Goal: Transaction & Acquisition: Purchase product/service

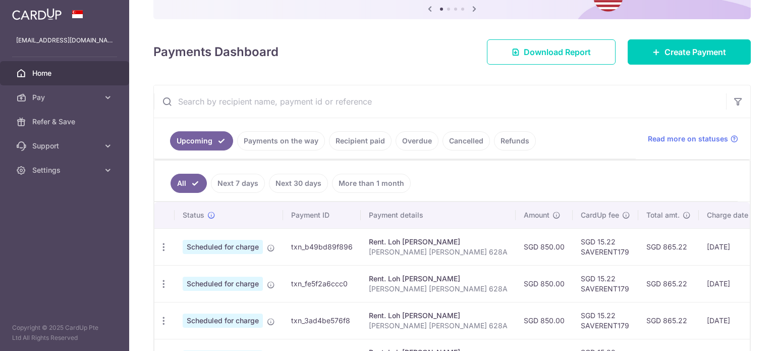
scroll to position [101, 0]
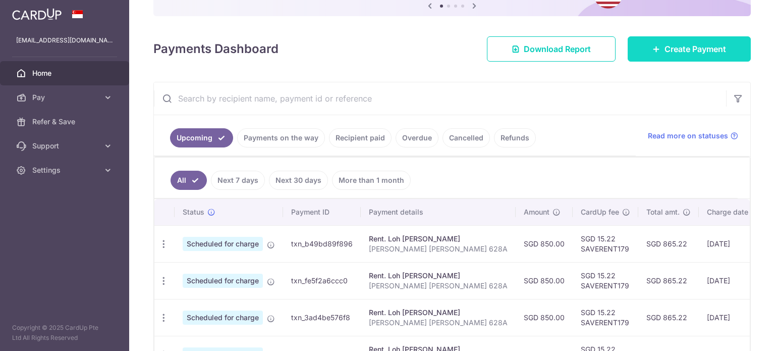
click at [680, 56] on link "Create Payment" at bounding box center [688, 48] width 123 height 25
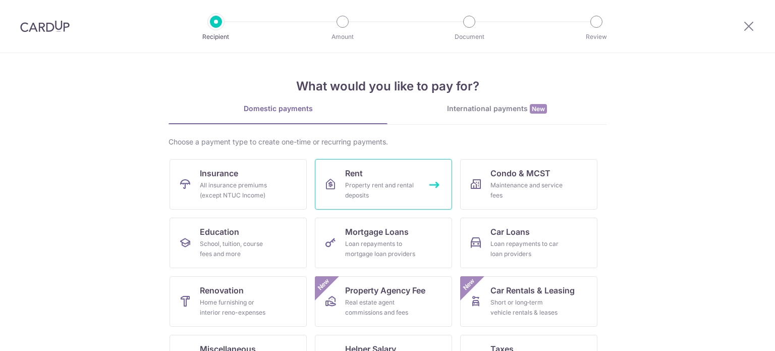
click at [393, 198] on div "Property rent and rental deposits" at bounding box center [381, 190] width 73 height 20
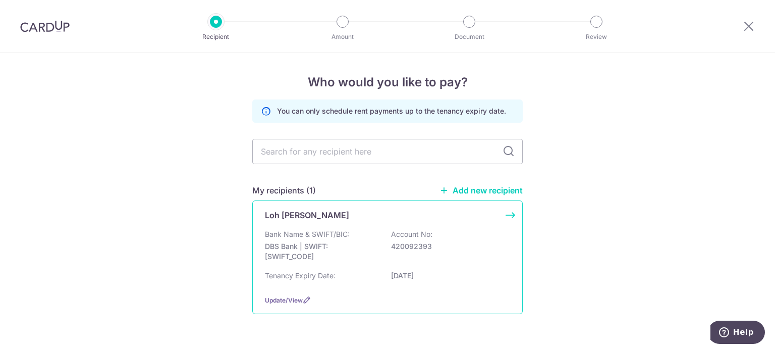
click at [331, 237] on p "Bank Name & SWIFT/BIC:" at bounding box center [307, 234] width 85 height 10
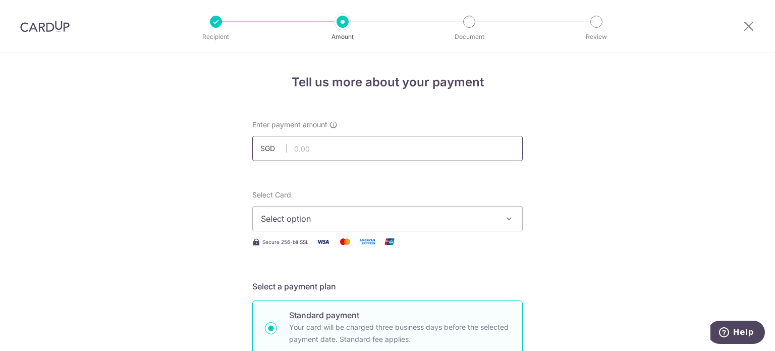
click at [377, 142] on input "text" at bounding box center [387, 148] width 270 height 25
type input "850.00"
click at [329, 210] on button "Select option" at bounding box center [387, 218] width 270 height 25
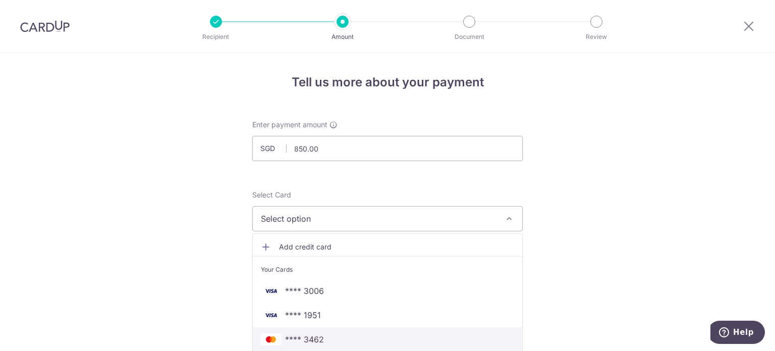
click at [321, 347] on link "**** 3462" at bounding box center [387, 339] width 269 height 24
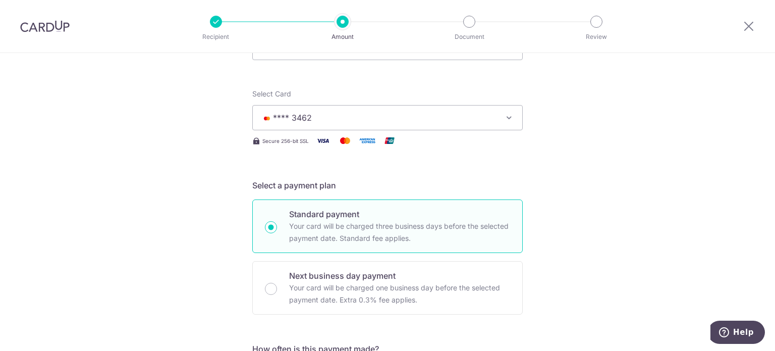
scroll to position [252, 0]
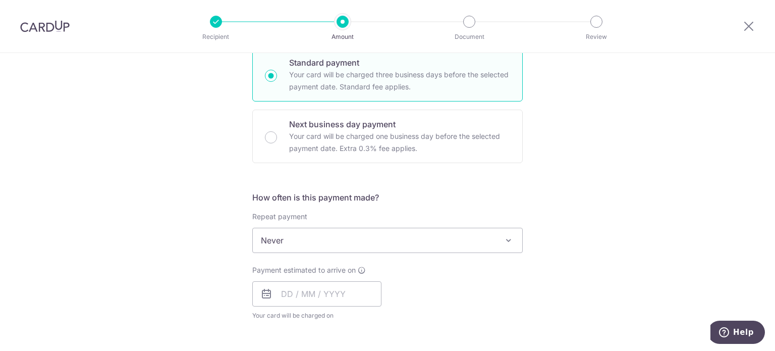
click at [327, 250] on span "Never" at bounding box center [387, 240] width 269 height 24
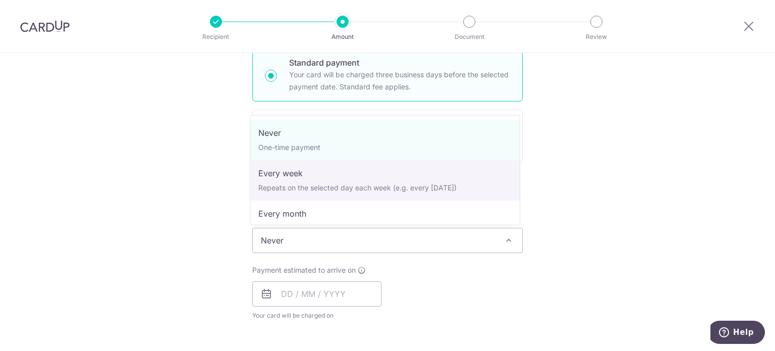
click at [643, 117] on div "Tell us more about your payment Enter payment amount SGD 850.00 850.00 Select C…" at bounding box center [387, 257] width 775 height 912
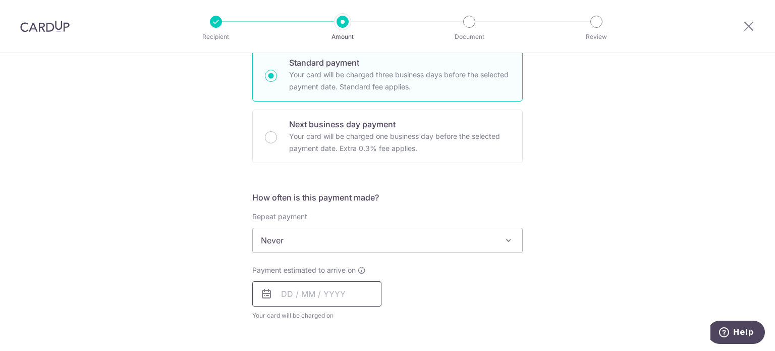
click at [344, 293] on input "text" at bounding box center [316, 293] width 129 height 25
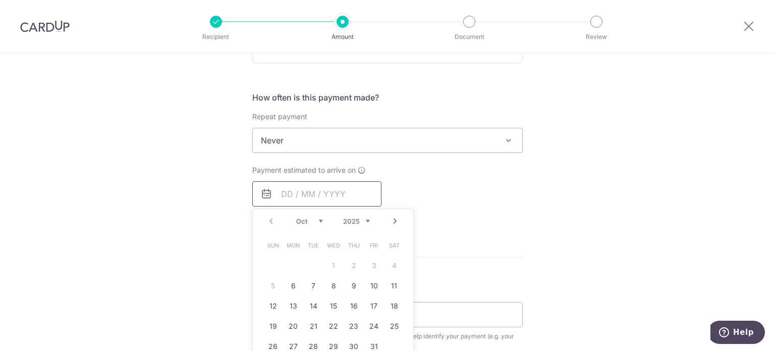
scroll to position [353, 0]
click at [291, 284] on link "6" at bounding box center [293, 284] width 16 height 16
click at [545, 194] on div "Tell us more about your payment Enter payment amount SGD 850.00 850.00 Select C…" at bounding box center [387, 156] width 775 height 912
type input "06/10/2025"
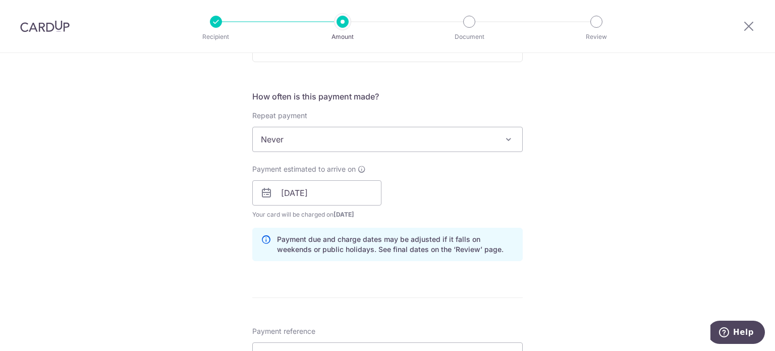
click at [509, 185] on div "Payment estimated to arrive on 06/10/2025 Prev Next Jan Feb Mar Apr May Jun Jul…" at bounding box center [387, 191] width 282 height 55
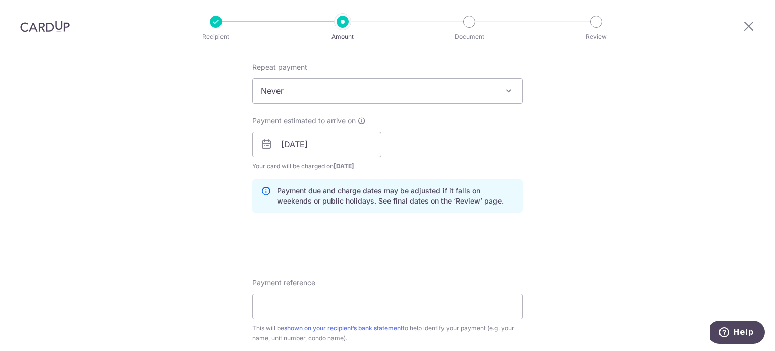
scroll to position [403, 0]
click at [388, 306] on input "Payment reference" at bounding box center [387, 304] width 270 height 25
type input "chan guang li sara 628a"
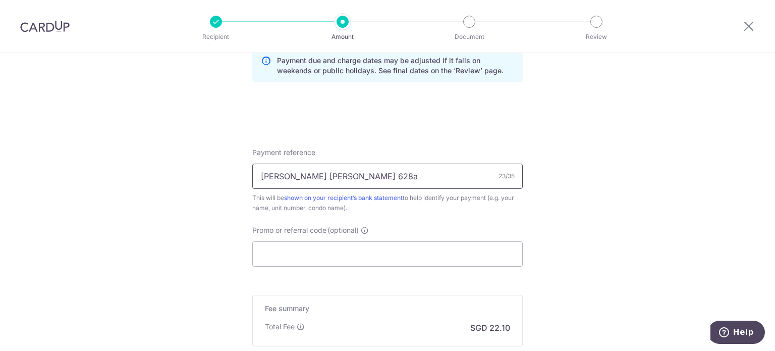
scroll to position [555, 0]
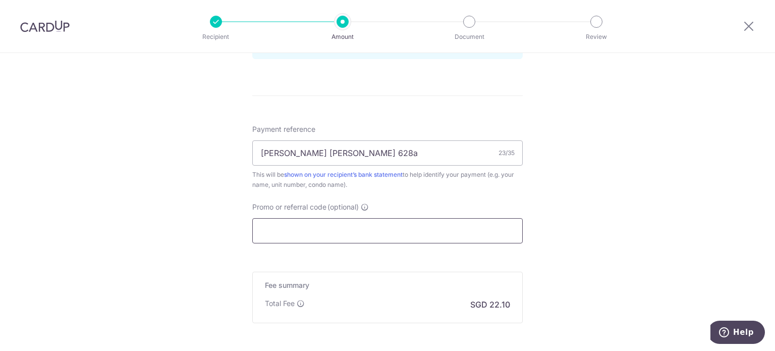
click at [398, 231] on input "Promo or referral code (optional)" at bounding box center [387, 230] width 270 height 25
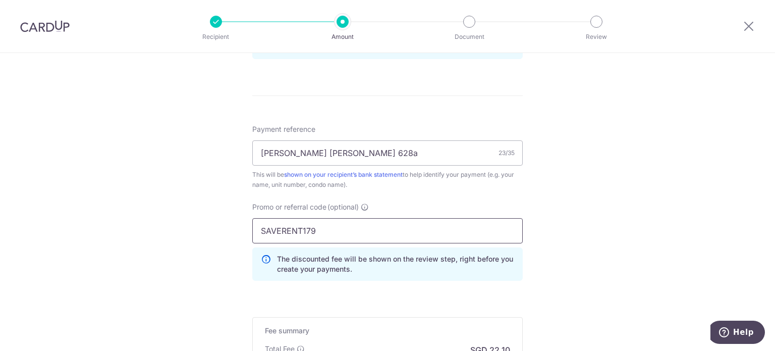
type input "SAVERENT179"
click button "Add Card" at bounding box center [0, 0] width 0 height 0
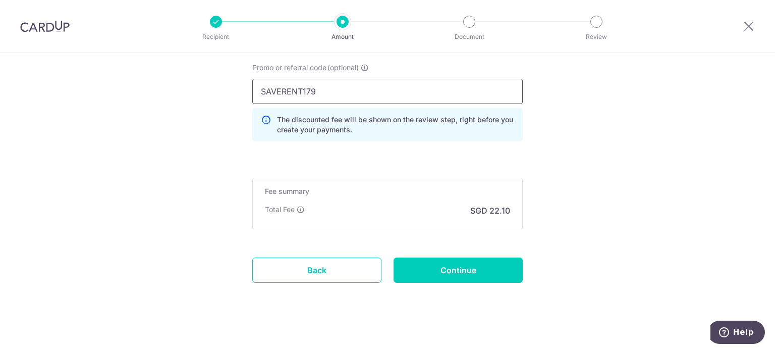
scroll to position [700, 0]
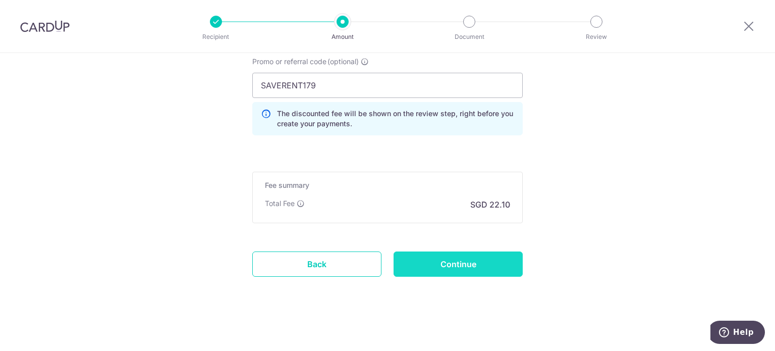
click at [468, 264] on input "Continue" at bounding box center [457, 263] width 129 height 25
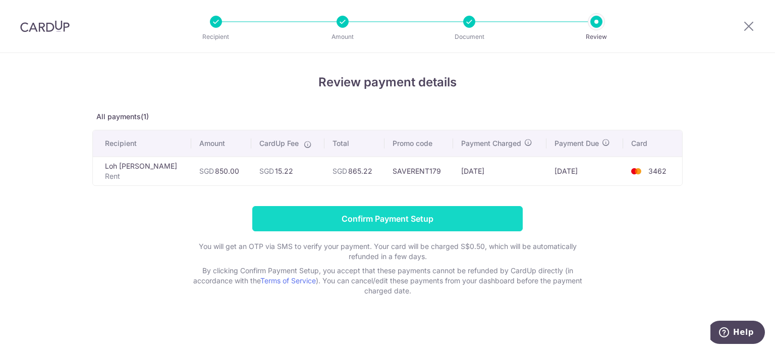
click at [475, 221] on input "Confirm Payment Setup" at bounding box center [387, 218] width 270 height 25
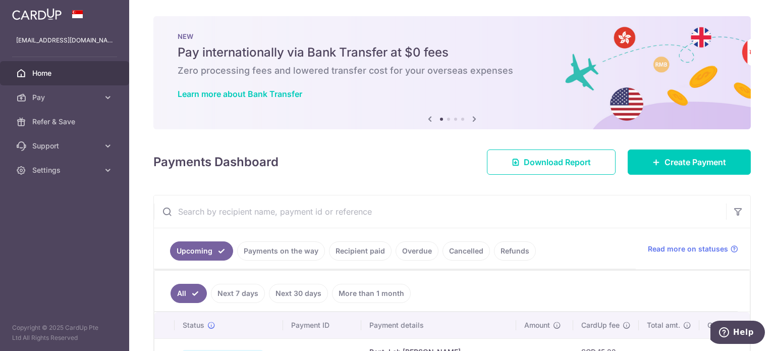
scroll to position [151, 0]
